Goal: Task Accomplishment & Management: Manage account settings

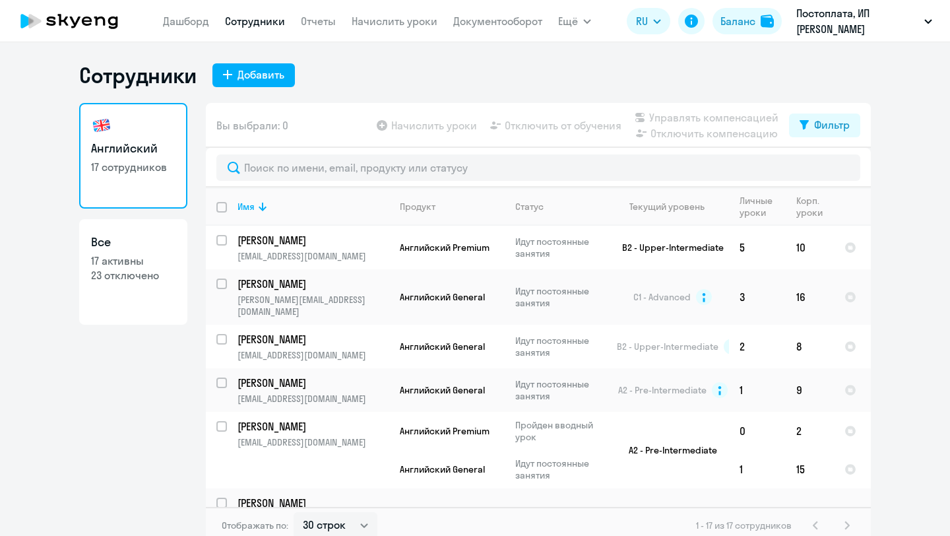
select select "30"
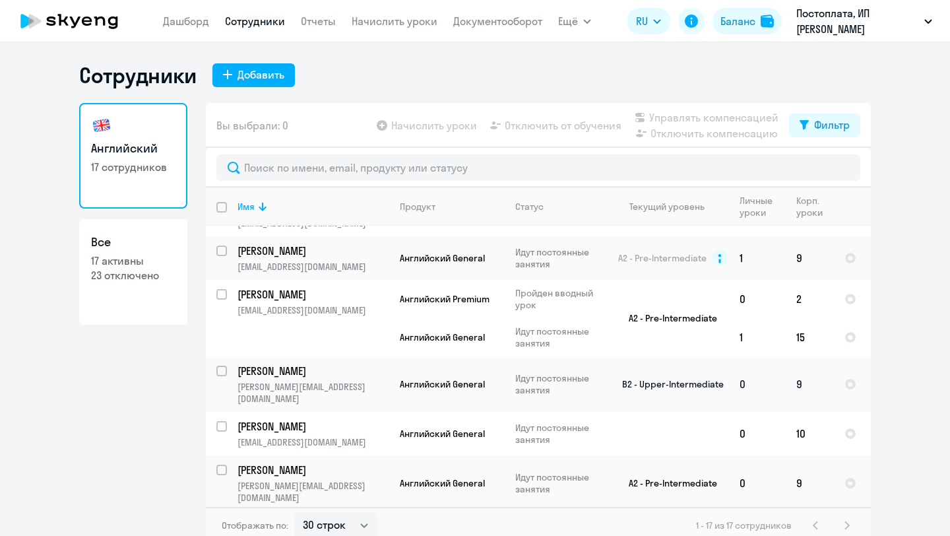
scroll to position [137, 0]
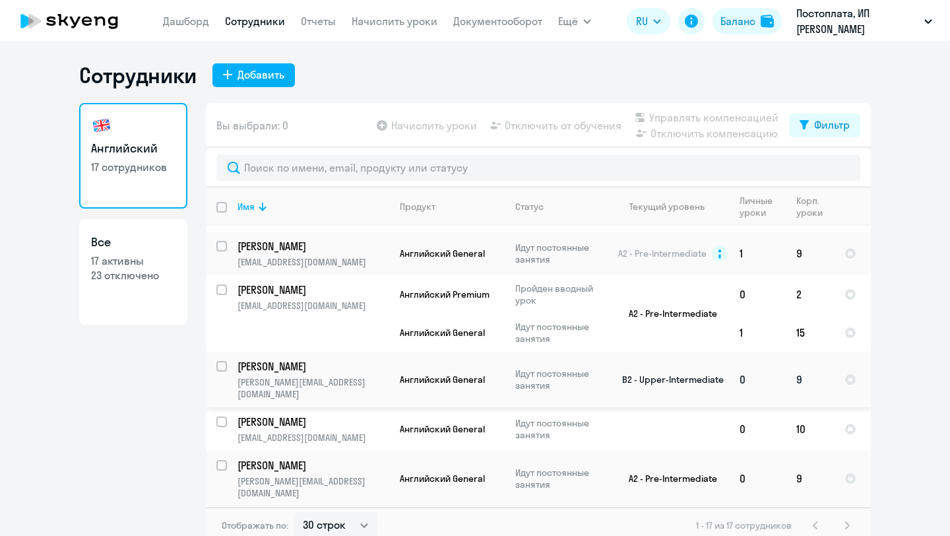
click at [224, 361] on input "select row 22760029" at bounding box center [229, 374] width 26 height 26
checkbox input "true"
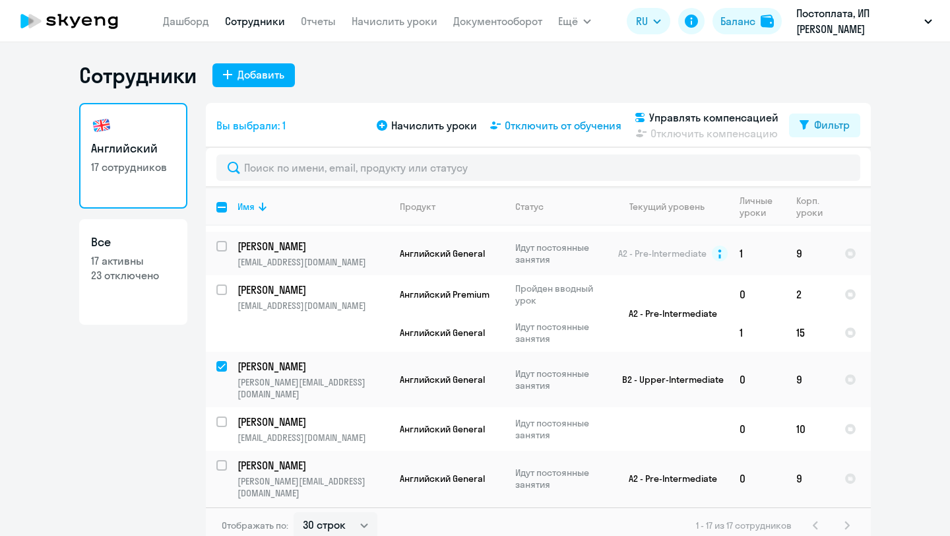
click at [520, 125] on span "Отключить от обучения" at bounding box center [563, 125] width 117 height 16
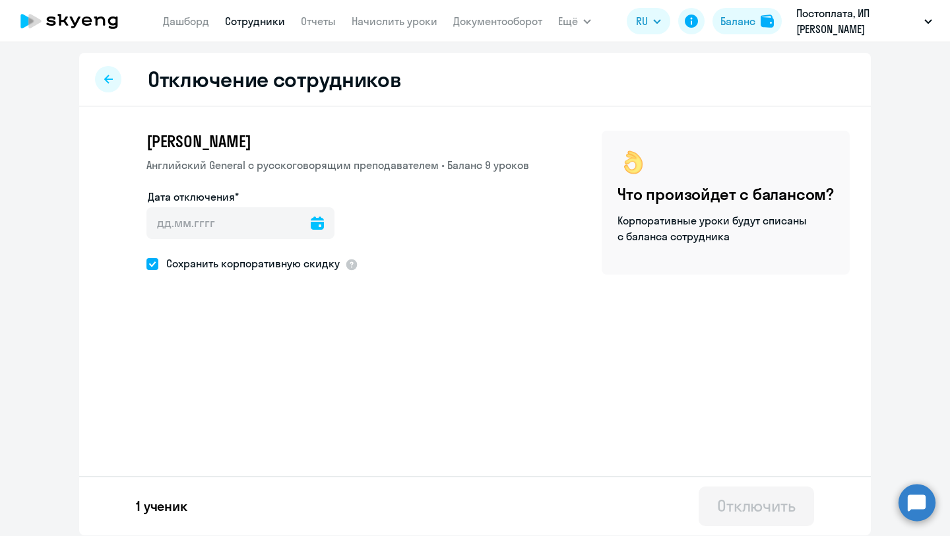
click at [237, 265] on span "Сохранить корпоративную скидку" at bounding box center [248, 263] width 181 height 16
click at [146, 264] on input "Сохранить корпоративную скидку" at bounding box center [146, 263] width 1 height 1
checkbox input "false"
click at [253, 229] on input "Дата отключения*" at bounding box center [240, 223] width 188 height 32
click at [313, 229] on input "Дата отключения*" at bounding box center [240, 223] width 188 height 32
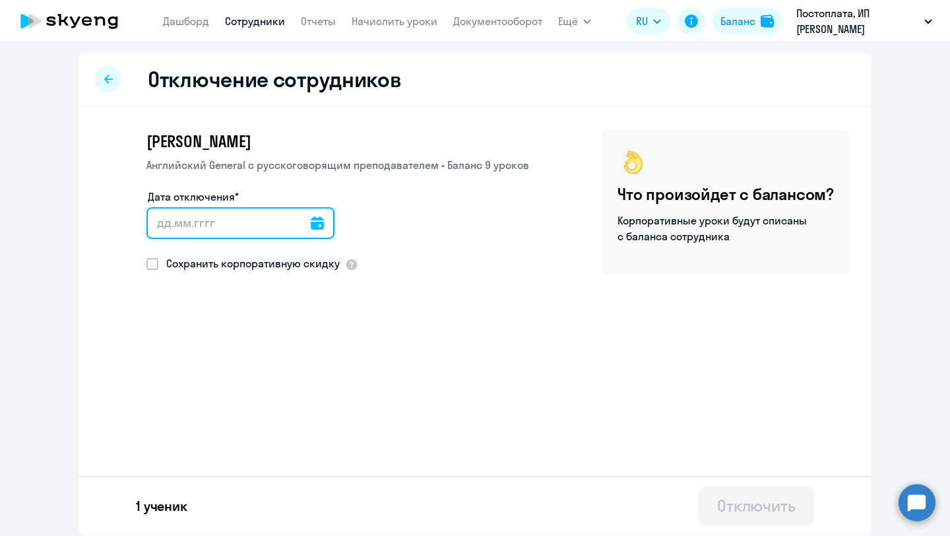
click at [312, 228] on input "Дата отключения*" at bounding box center [240, 223] width 188 height 32
click at [311, 226] on icon at bounding box center [317, 222] width 13 height 13
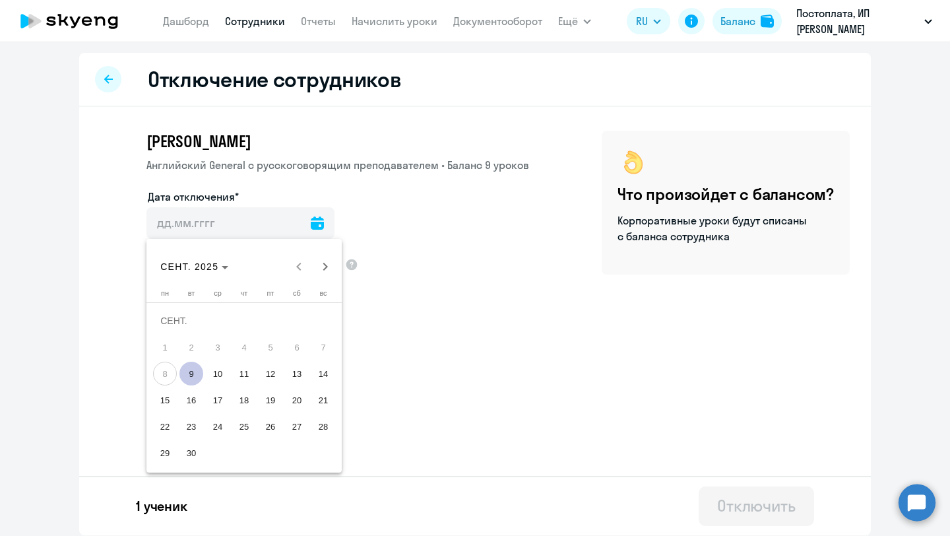
click at [189, 372] on span "9" at bounding box center [191, 373] width 24 height 24
type input "[DATE]"
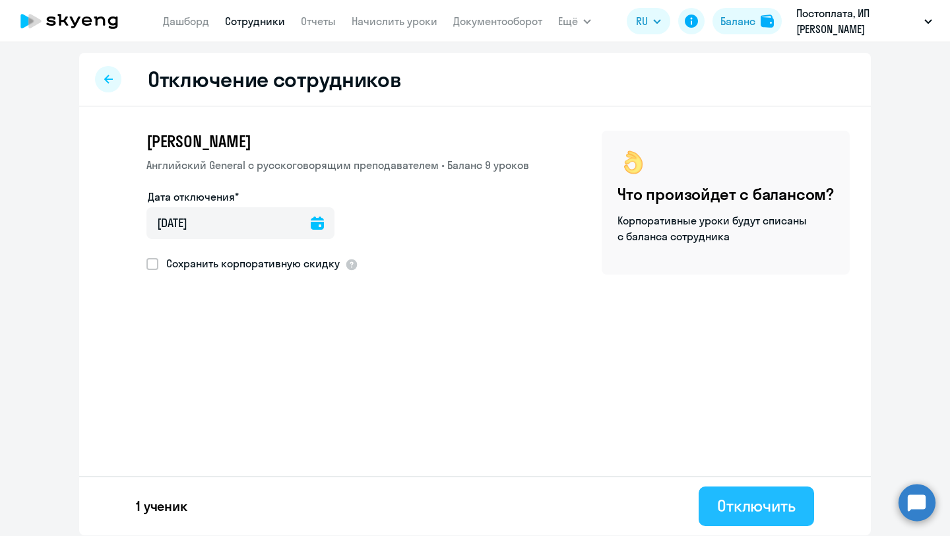
click at [722, 513] on div "Отключить" at bounding box center [756, 505] width 78 height 21
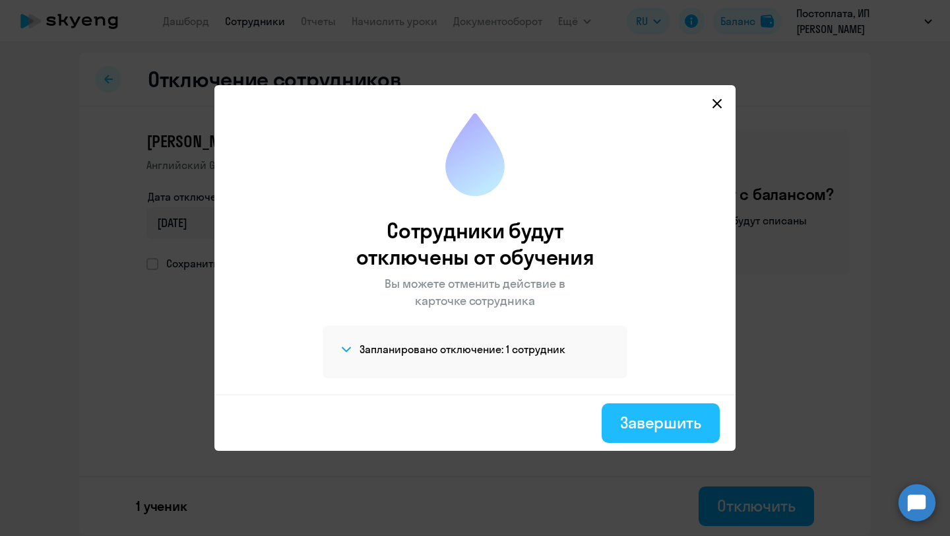
click at [692, 425] on div "Завершить" at bounding box center [660, 422] width 81 height 21
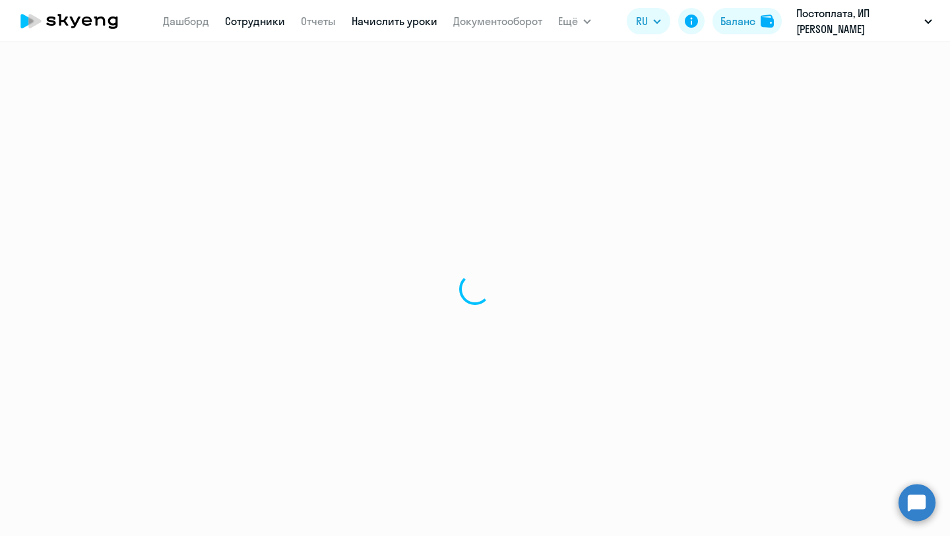
select select "30"
